Goal: Find specific page/section: Find specific page/section

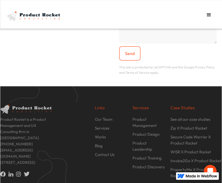
scroll to position [2240, 0]
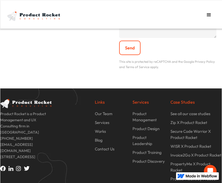
click at [101, 110] on p "Our Team" at bounding box center [104, 113] width 18 height 6
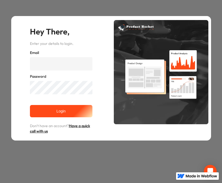
click at [110, 155] on div "Hey There, Enter your details to login. Email Password Login Don't have an acco…" at bounding box center [111, 78] width 222 height 156
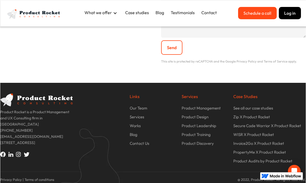
scroll to position [1907, 0]
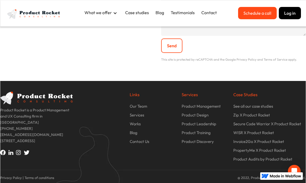
click at [221, 138] on p "Invoice2Go X Product Rocket" at bounding box center [259, 141] width 51 height 6
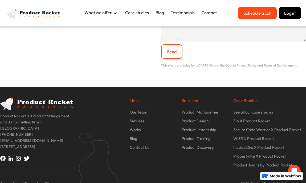
scroll to position [1900, 0]
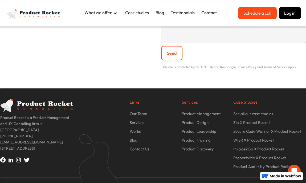
click at [138, 112] on p "Our Team" at bounding box center [139, 113] width 18 height 6
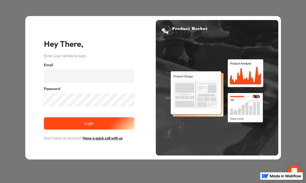
click at [286, 19] on div "Hey There, Enter your details to login. Email Password Login Don't have an acco…" at bounding box center [153, 87] width 306 height 175
